Goal: Find specific page/section: Find specific page/section

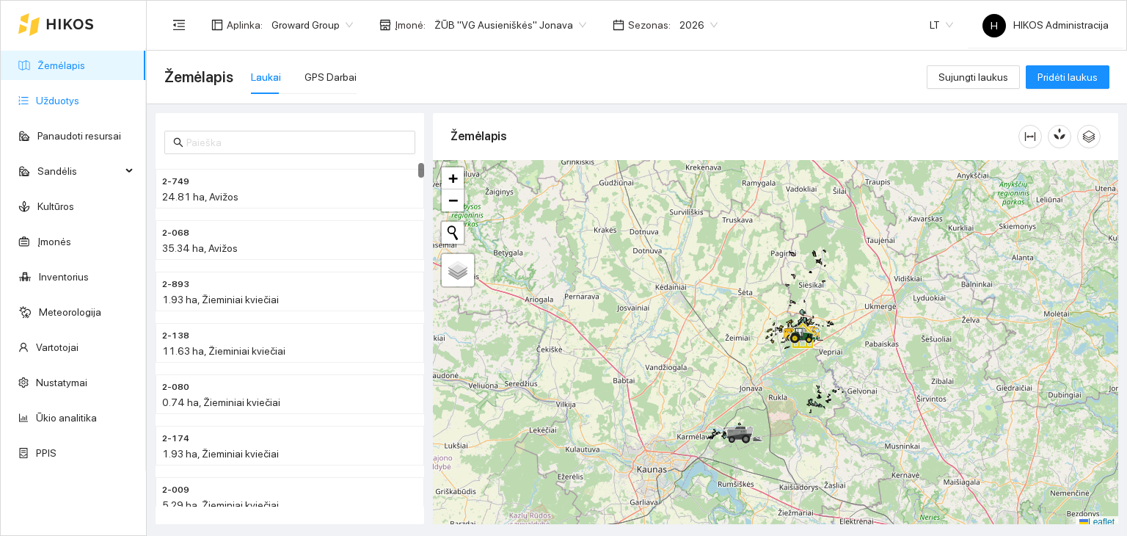
click at [79, 106] on link "Užduotys" at bounding box center [57, 101] width 43 height 12
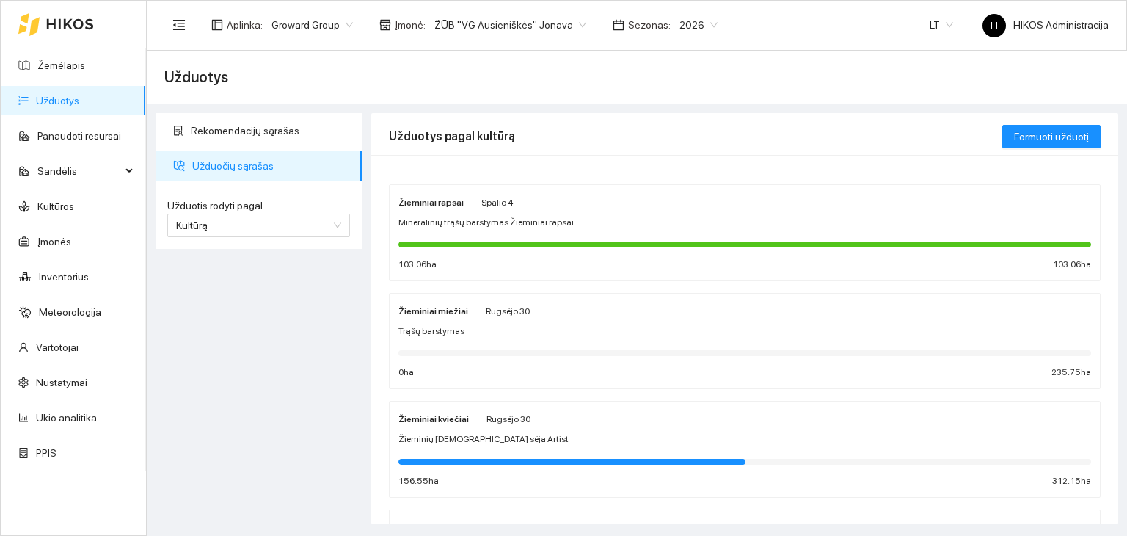
click at [594, 332] on div "Trąšų barstymas" at bounding box center [744, 331] width 693 height 14
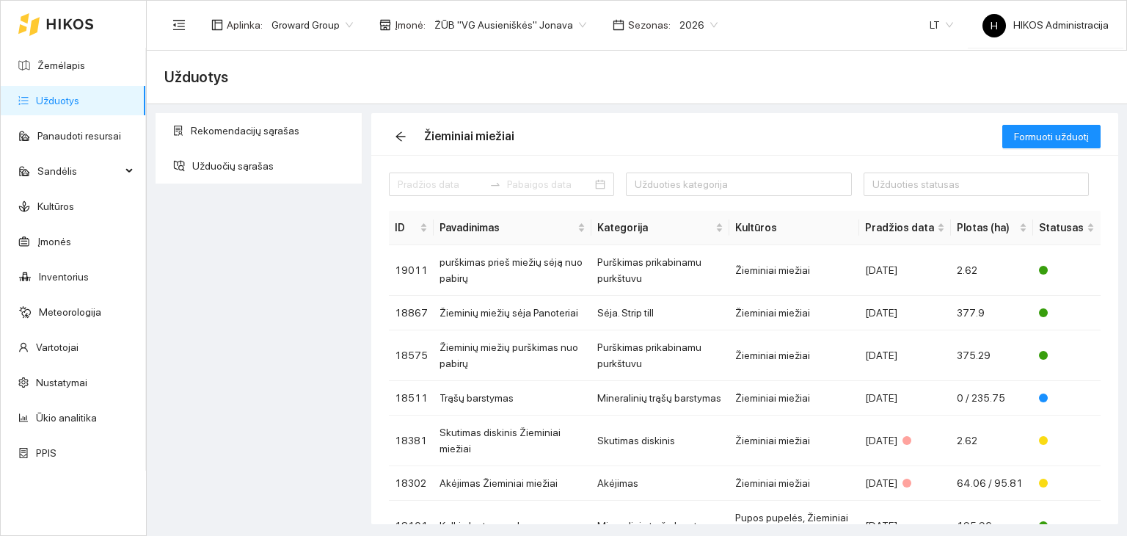
click at [79, 104] on link "Užduotys" at bounding box center [57, 101] width 43 height 12
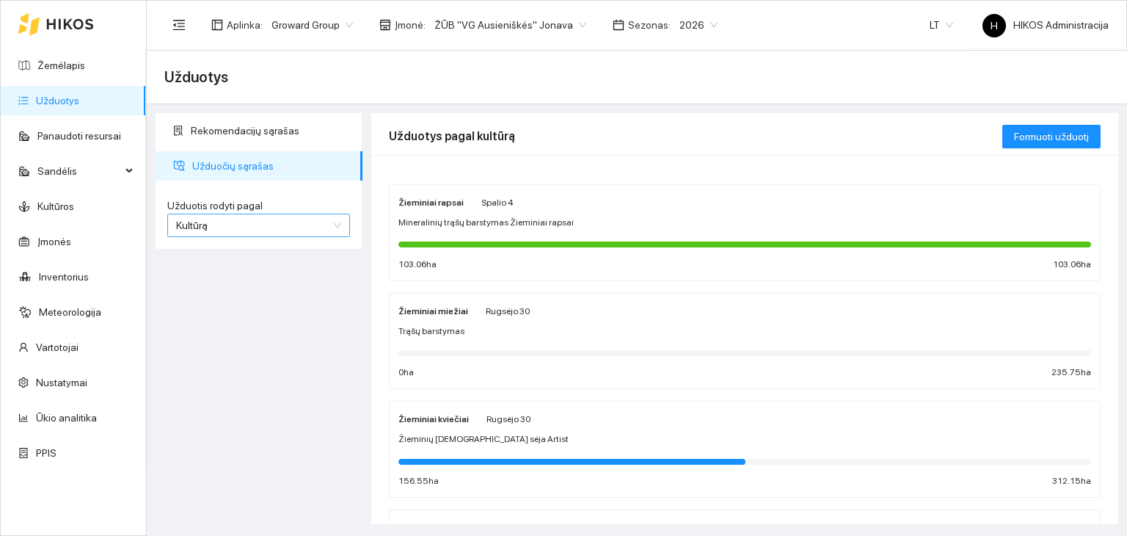
click at [285, 235] on span "Kultūrą" at bounding box center [258, 225] width 165 height 22
click at [275, 262] on div "Užduotį" at bounding box center [258, 253] width 183 height 23
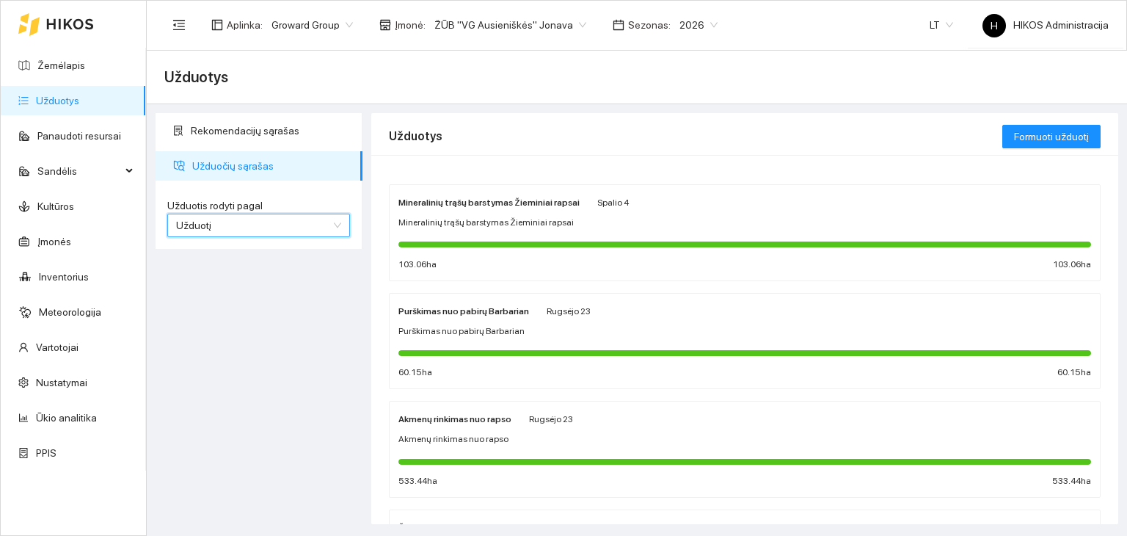
click at [250, 230] on span "Užduotį" at bounding box center [258, 225] width 165 height 22
click at [260, 275] on div "Kultūrą" at bounding box center [258, 277] width 165 height 16
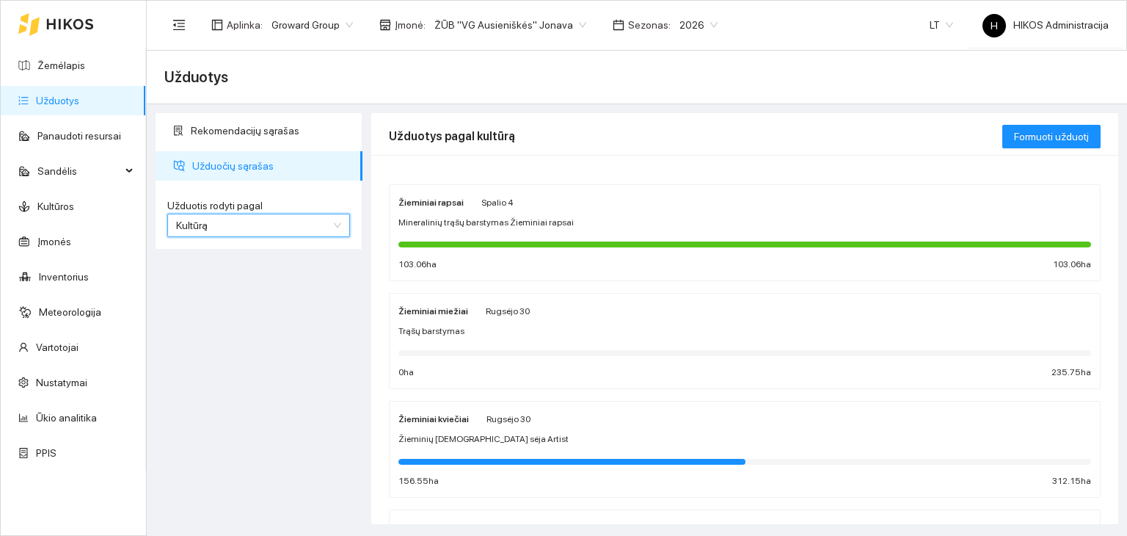
click at [461, 223] on span "Mineralinių trąšų barstymas Žieminiai rapsai" at bounding box center [485, 223] width 175 height 14
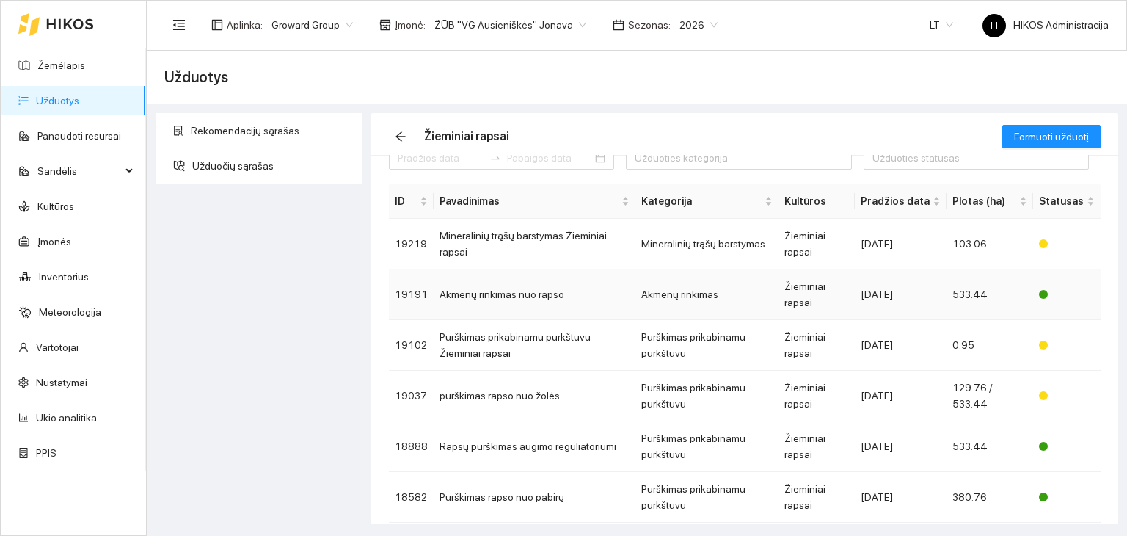
scroll to position [26, 0]
click at [508, 238] on td "Mineralinių trąšų barstymas Žieminiai rapsai" at bounding box center [535, 244] width 202 height 51
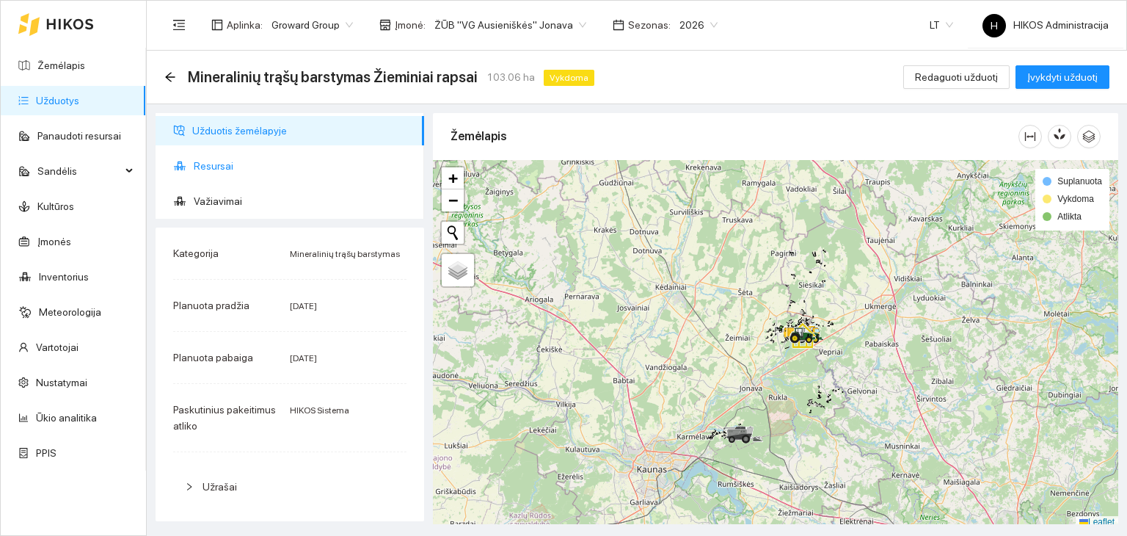
click at [247, 167] on span "Resursai" at bounding box center [303, 165] width 219 height 29
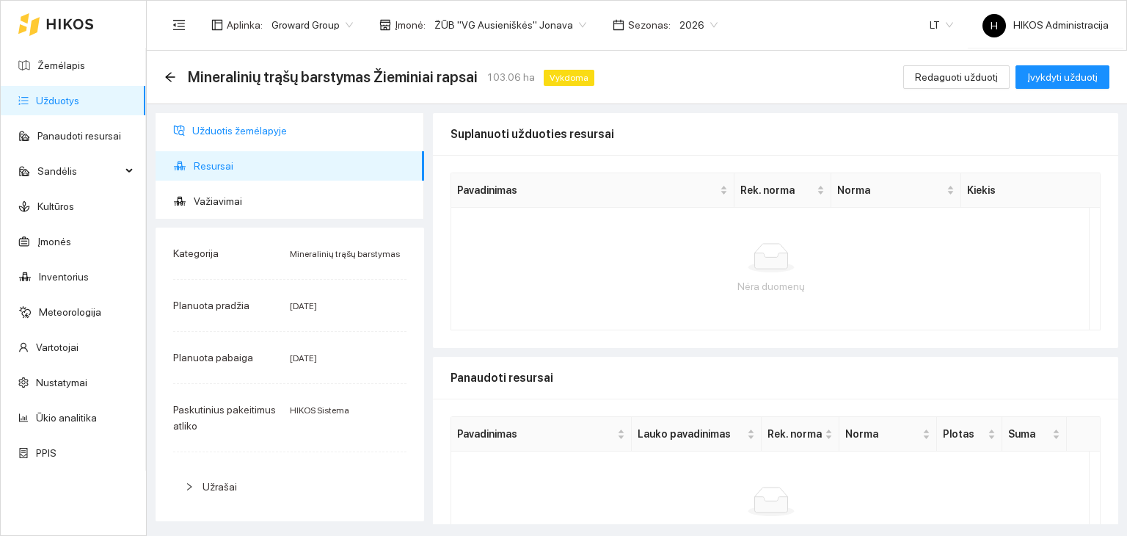
click at [245, 131] on span "Užduotis žemėlapyje" at bounding box center [302, 130] width 220 height 29
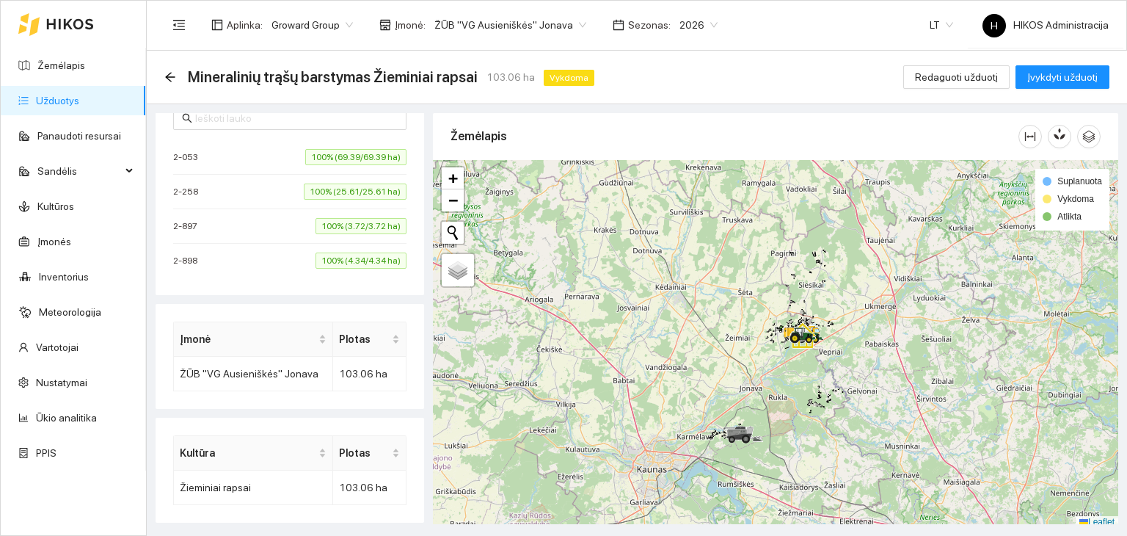
scroll to position [368, 0]
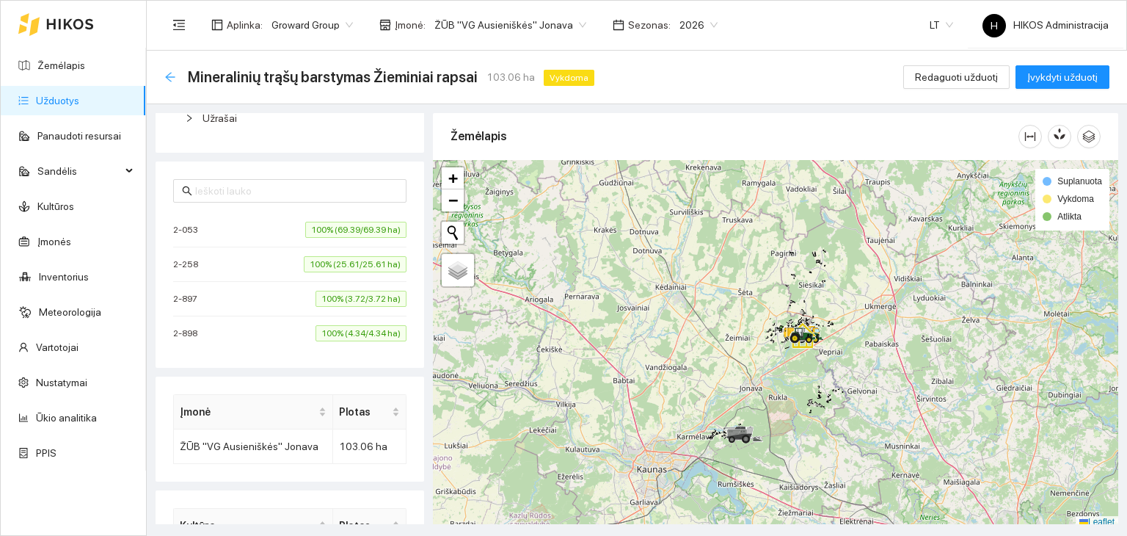
click at [167, 76] on icon "arrow-left" at bounding box center [170, 77] width 10 height 10
